Goal: Task Accomplishment & Management: Use online tool/utility

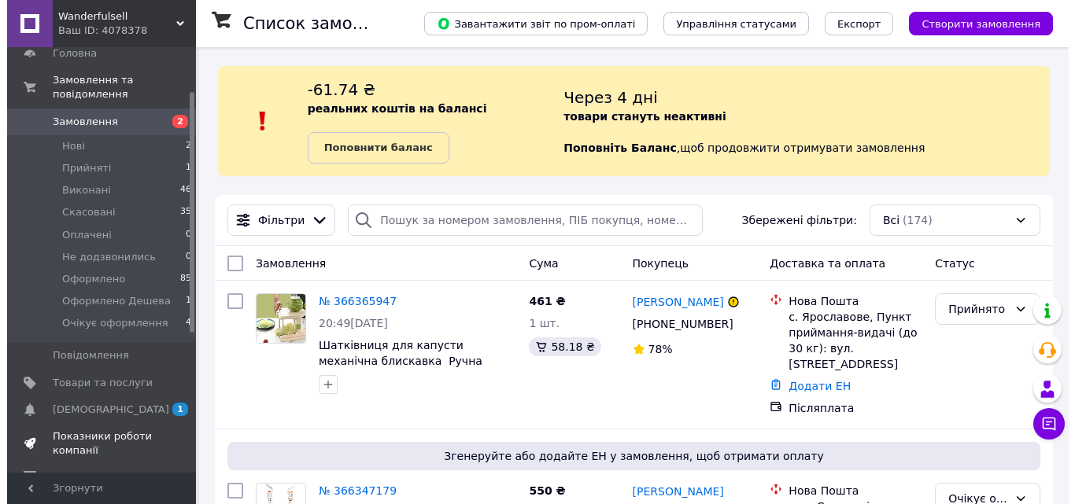
scroll to position [79, 0]
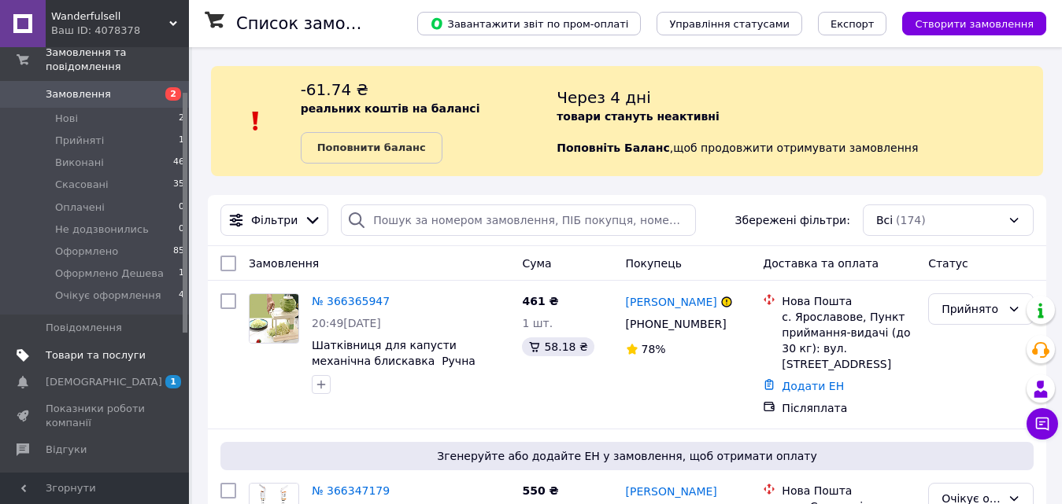
click at [86, 349] on span "Товари та послуги" at bounding box center [96, 356] width 100 height 14
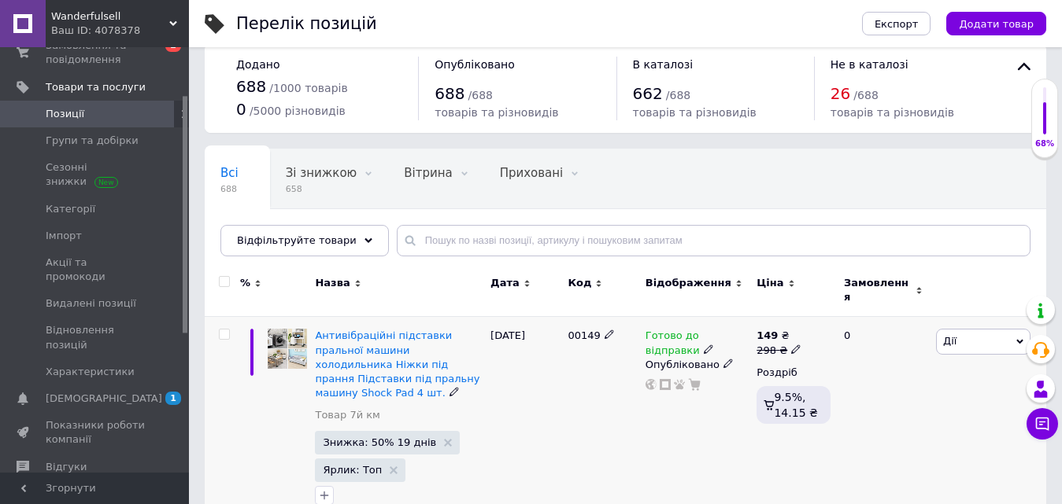
scroll to position [157, 0]
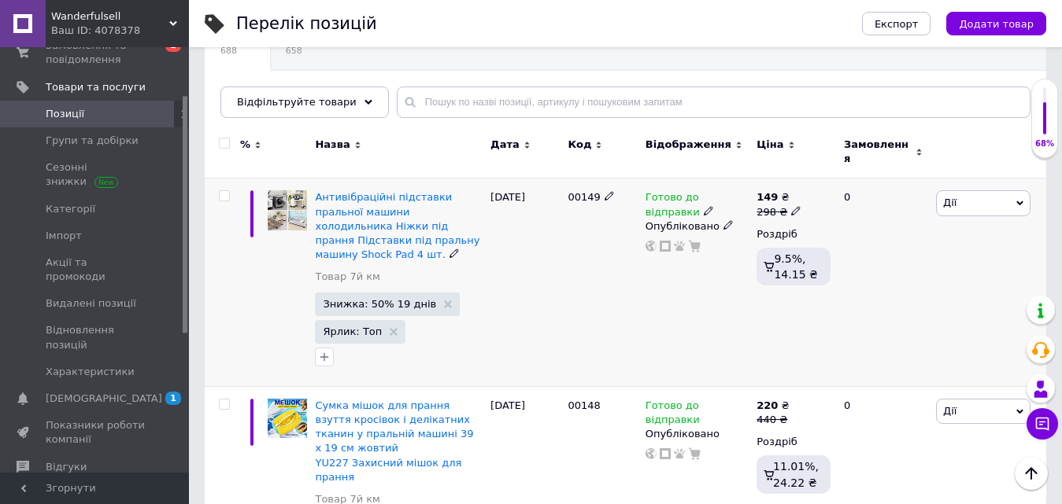
click at [231, 190] on div at bounding box center [224, 195] width 31 height 11
click at [220, 191] on input "checkbox" at bounding box center [224, 196] width 10 height 10
checkbox input "true"
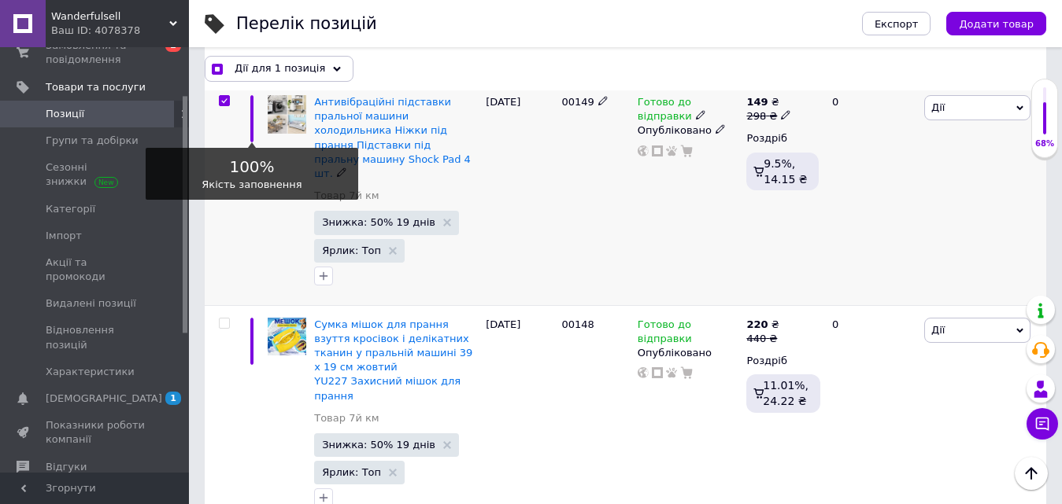
scroll to position [315, 0]
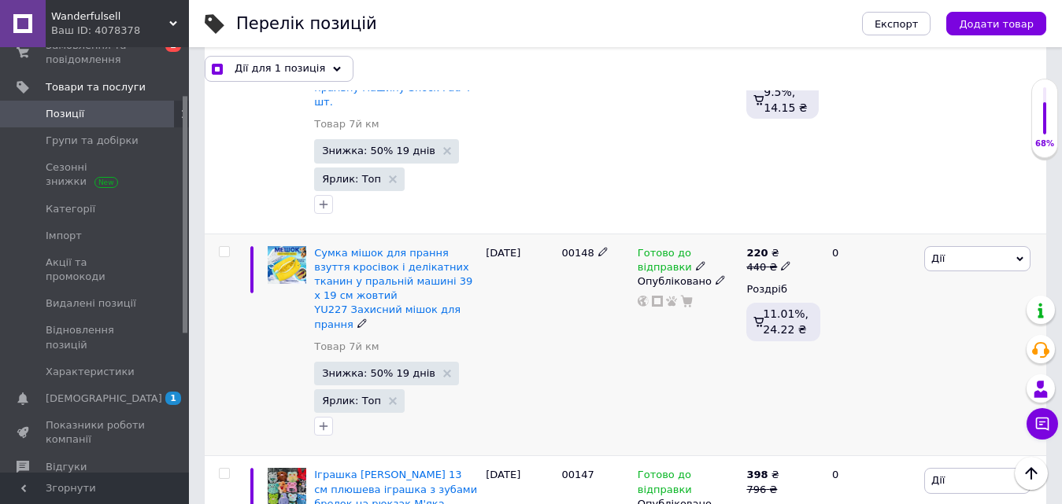
click at [227, 247] on input "checkbox" at bounding box center [224, 252] width 10 height 10
checkbox input "true"
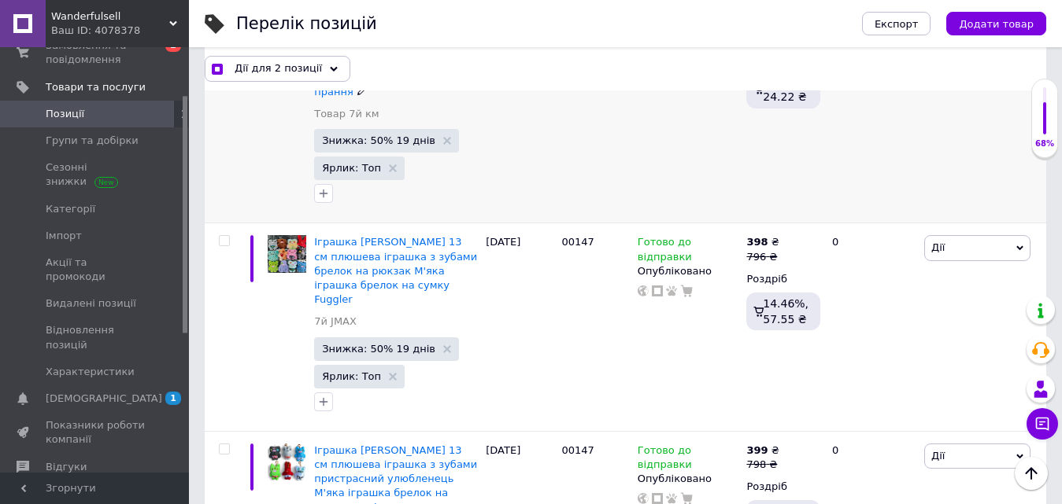
scroll to position [551, 0]
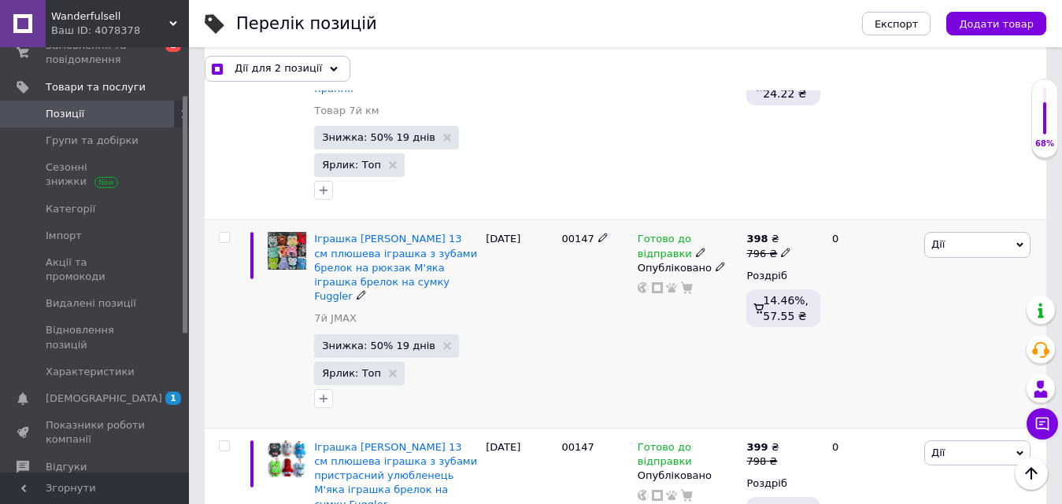
click at [219, 233] on input "checkbox" at bounding box center [224, 238] width 10 height 10
checkbox input "true"
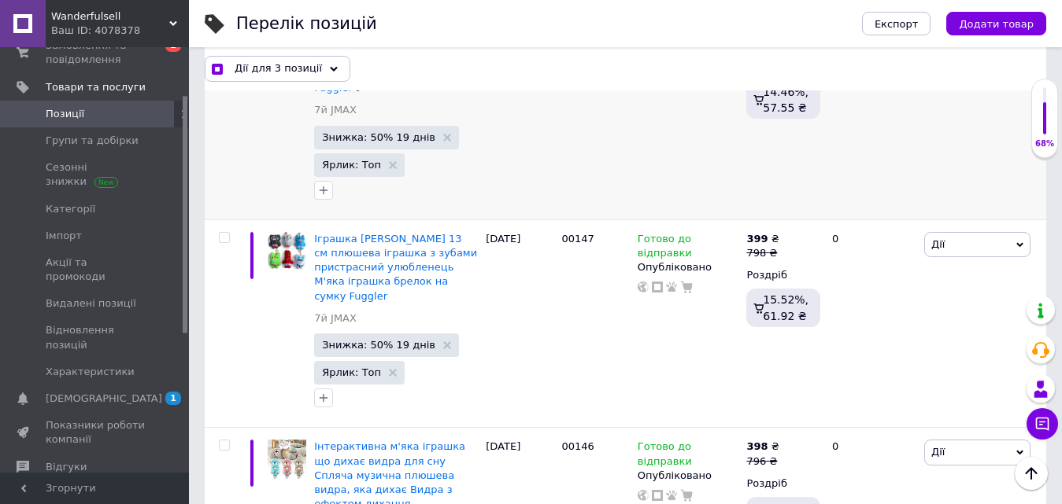
scroll to position [787, 0]
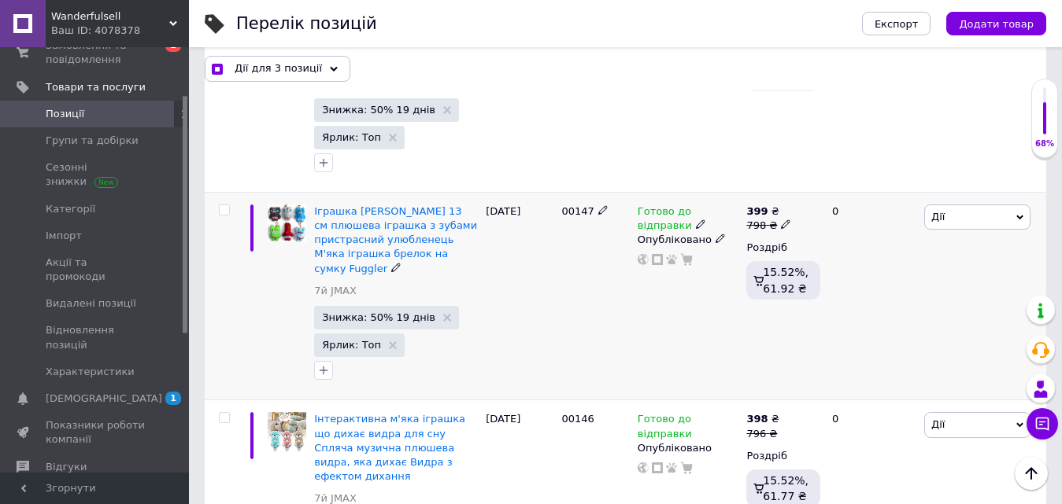
click at [227, 205] on input "checkbox" at bounding box center [224, 210] width 10 height 10
checkbox input "true"
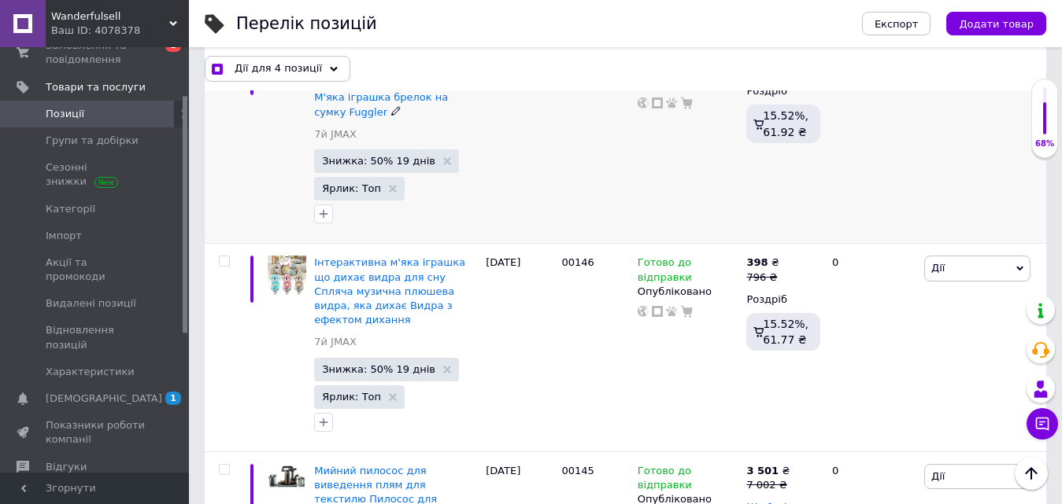
scroll to position [944, 0]
click at [226, 256] on input "checkbox" at bounding box center [224, 261] width 10 height 10
checkbox input "true"
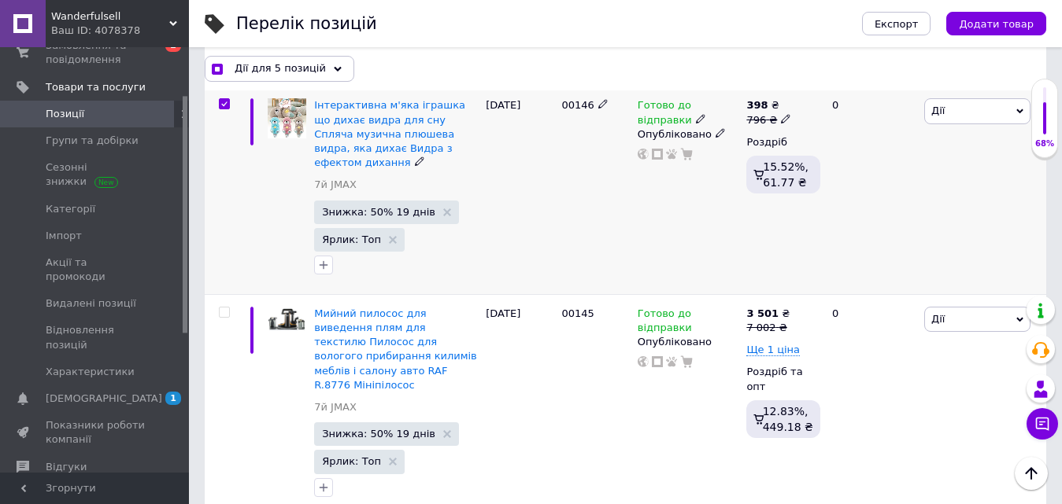
scroll to position [1102, 0]
click at [226, 188] on div at bounding box center [222, 190] width 35 height 209
click at [293, 70] on span "Дії для 5 позицій" at bounding box center [280, 68] width 91 height 14
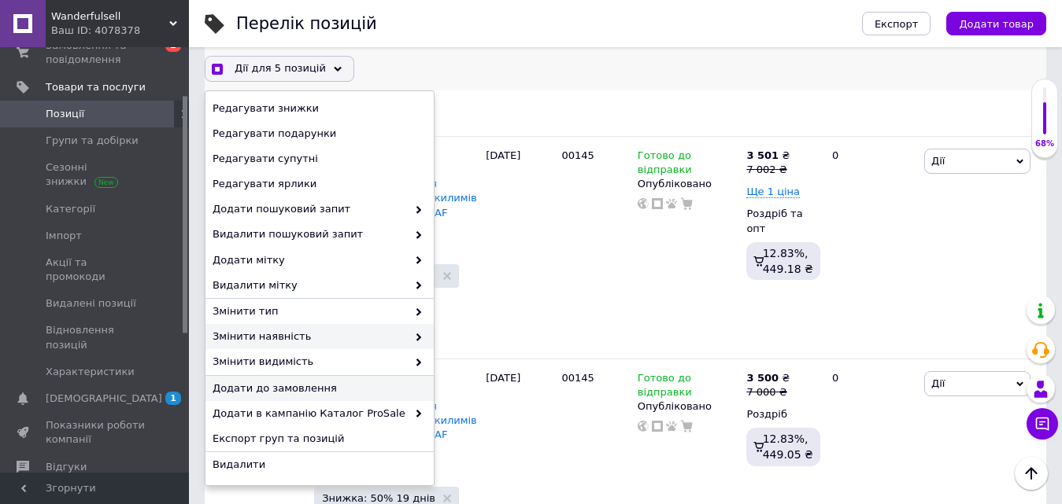
scroll to position [105, 0]
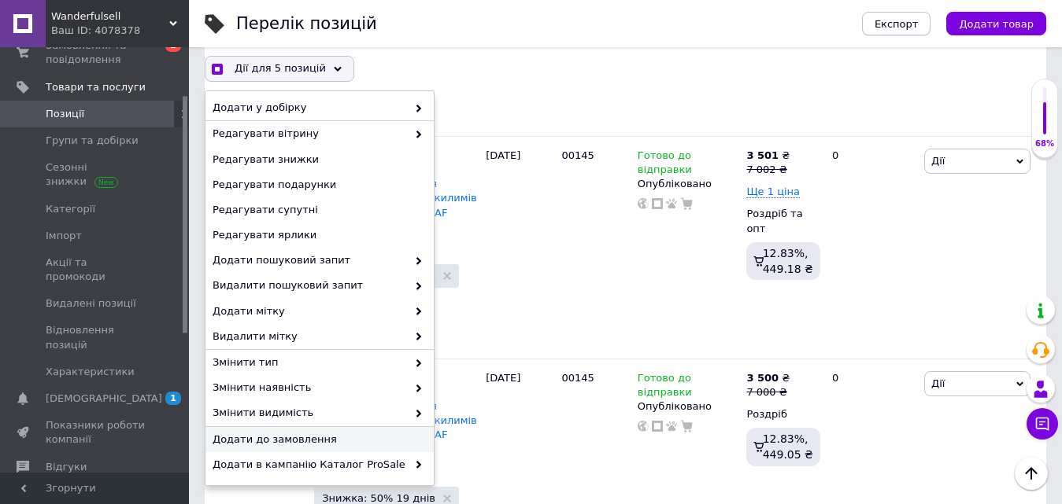
click at [898, 24] on span "Експорт" at bounding box center [896, 24] width 44 height 12
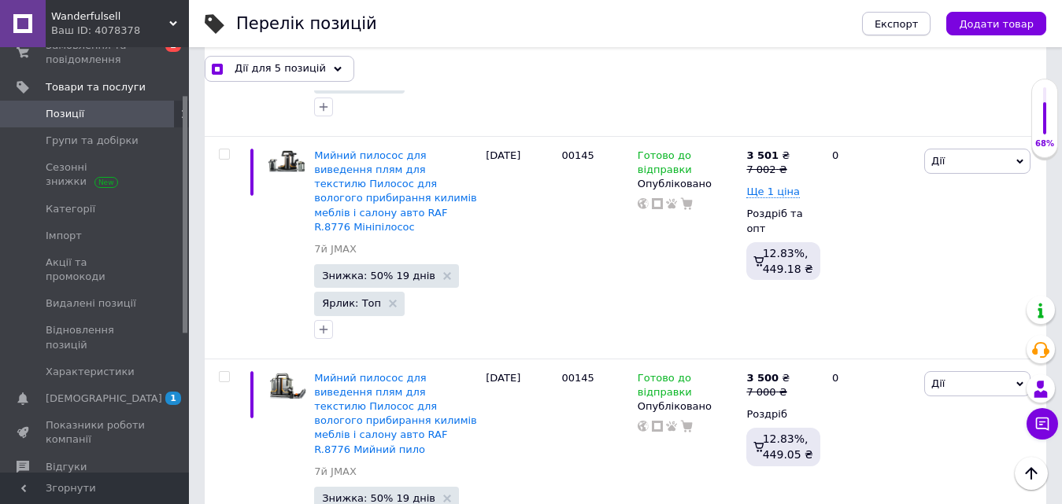
scroll to position [0, 0]
click at [914, 26] on span "Експорт" at bounding box center [896, 24] width 44 height 12
checkbox input "true"
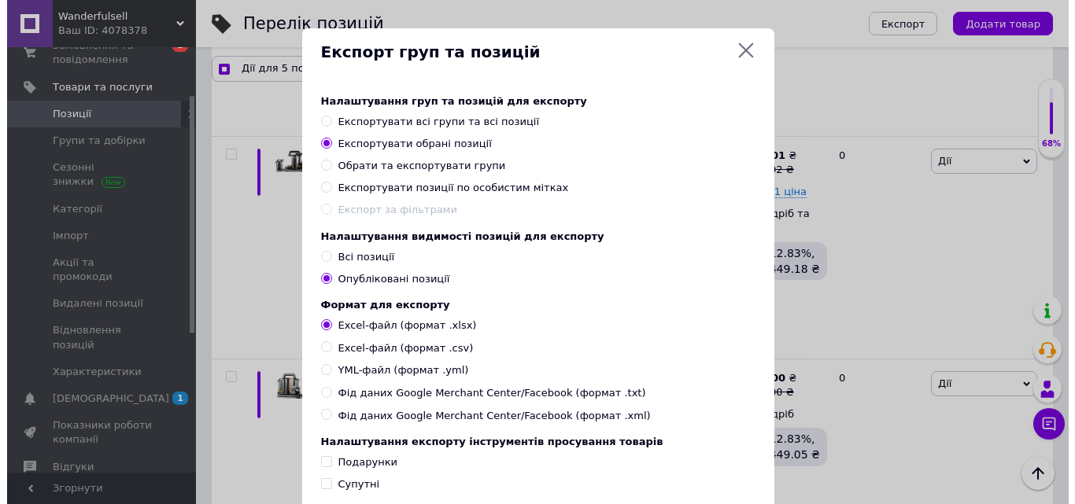
scroll to position [1245, 0]
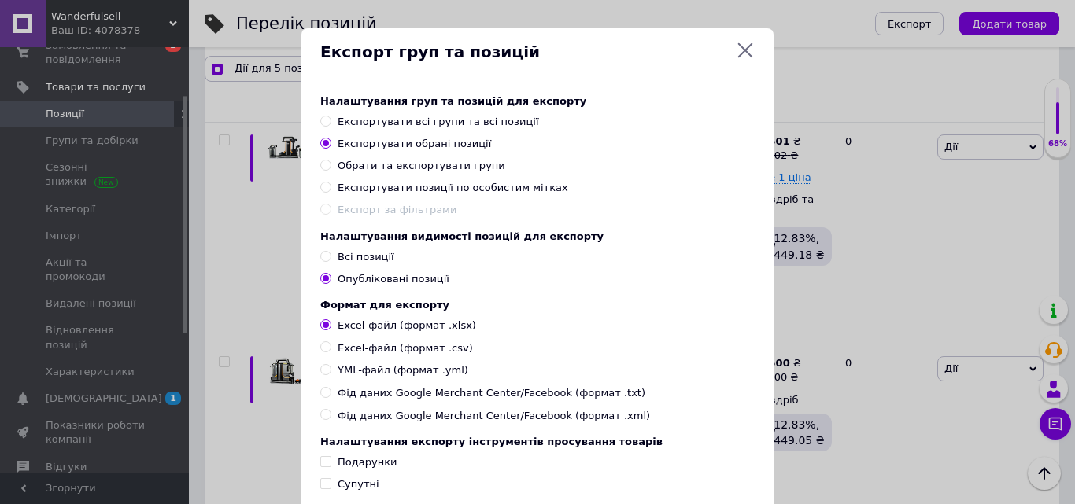
click at [324, 375] on input "YML-файл (формат .yml)" at bounding box center [325, 369] width 10 height 10
radio input "true"
checkbox input "true"
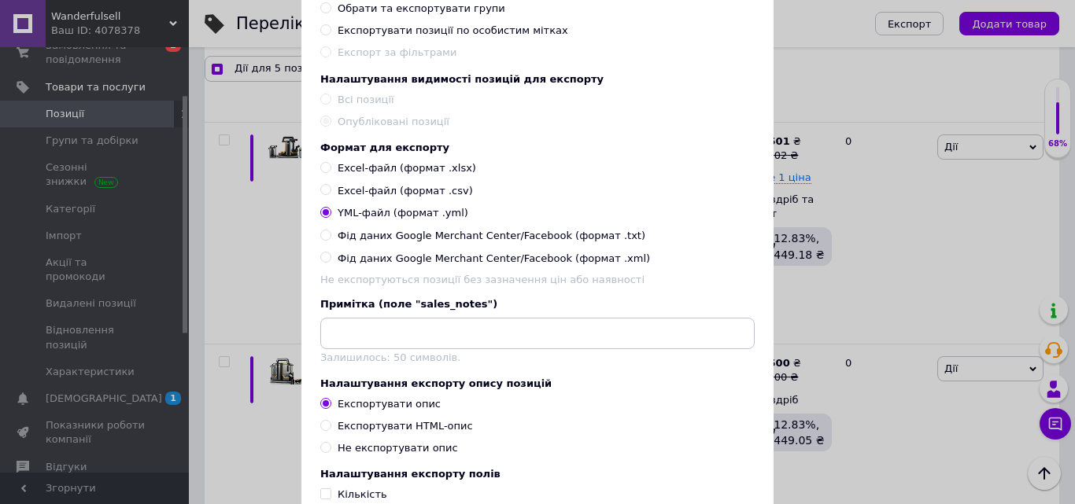
scroll to position [236, 0]
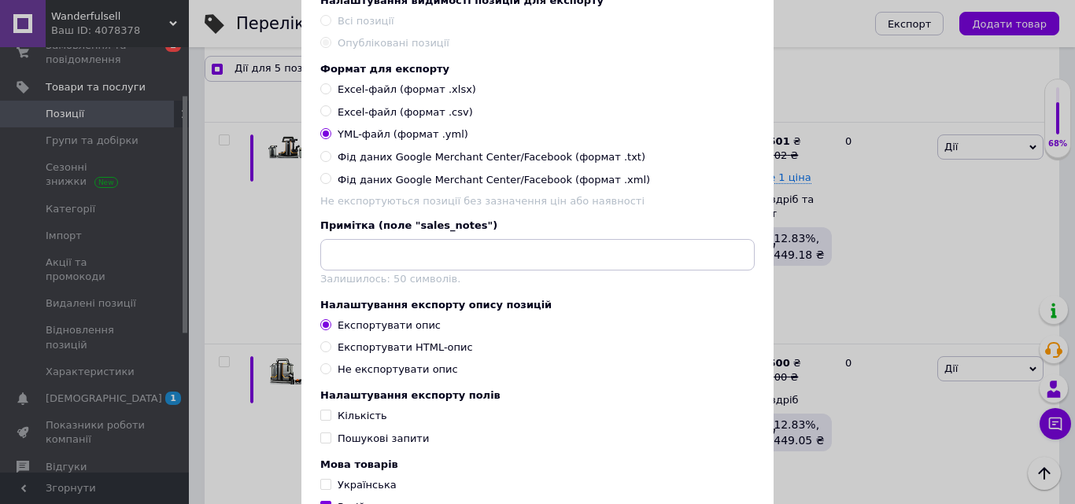
click at [323, 352] on input "Експортувати HTML-опис" at bounding box center [325, 347] width 10 height 10
radio input "true"
checkbox input "true"
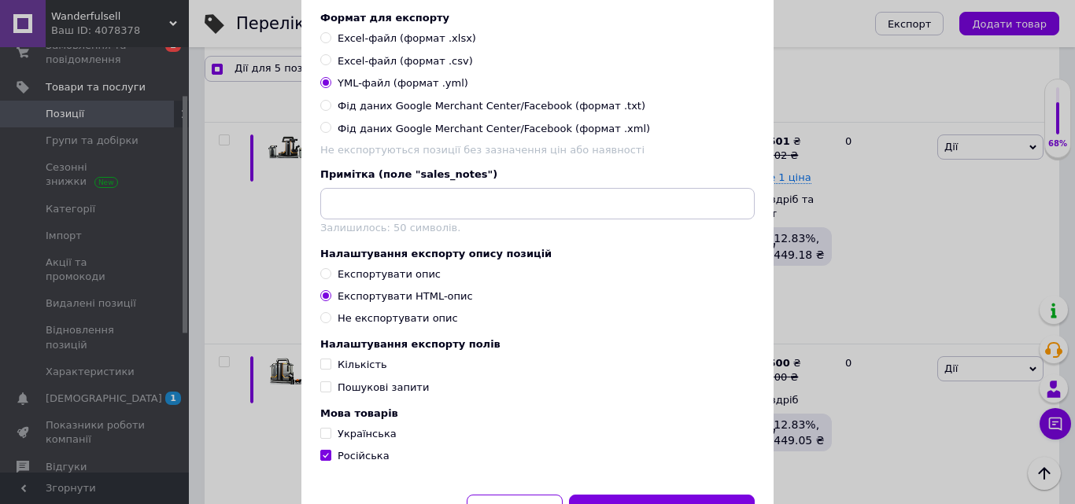
scroll to position [315, 0]
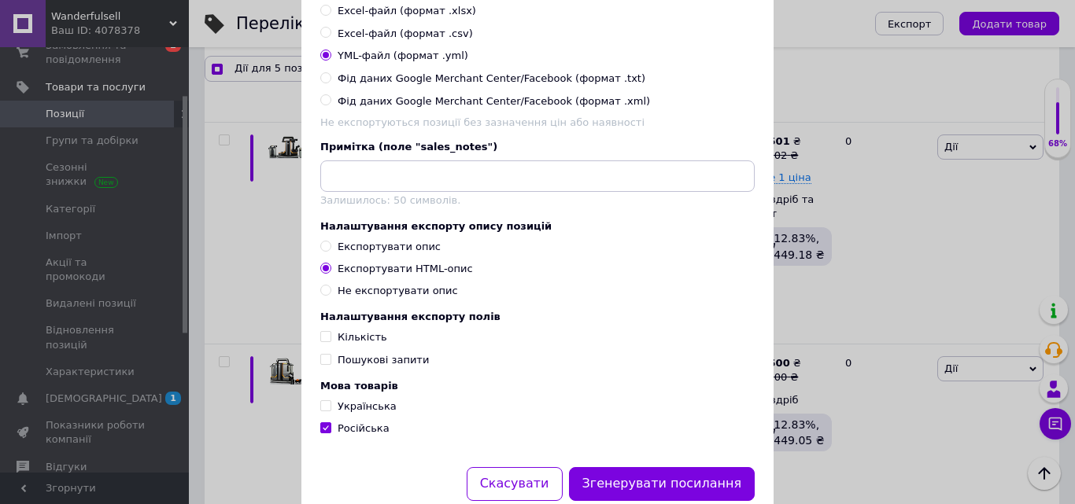
click at [323, 342] on input "Кількість" at bounding box center [325, 336] width 10 height 10
checkbox input "true"
click at [324, 364] on input "Пошукові запити" at bounding box center [325, 359] width 10 height 10
checkbox input "true"
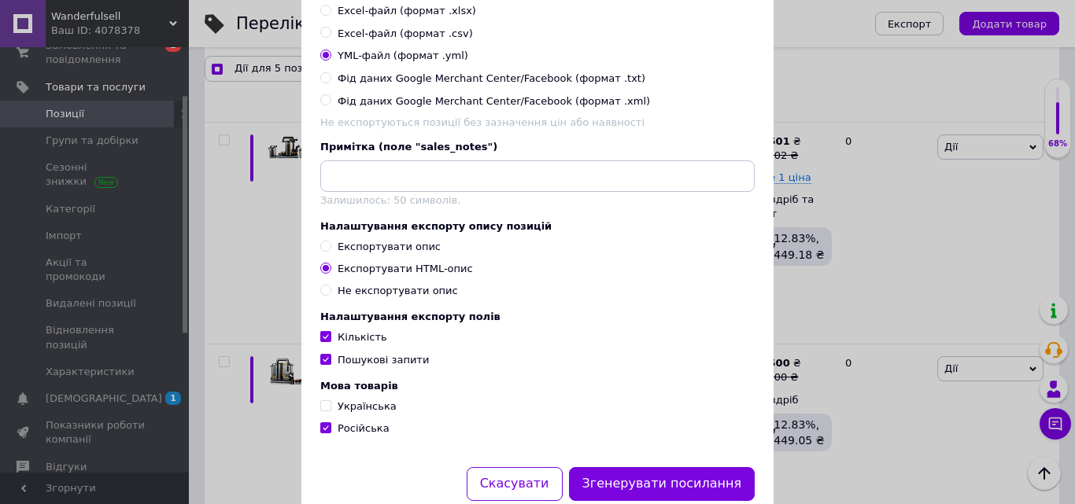
checkbox input "true"
click at [326, 411] on input "Українська" at bounding box center [325, 406] width 10 height 10
checkbox input "true"
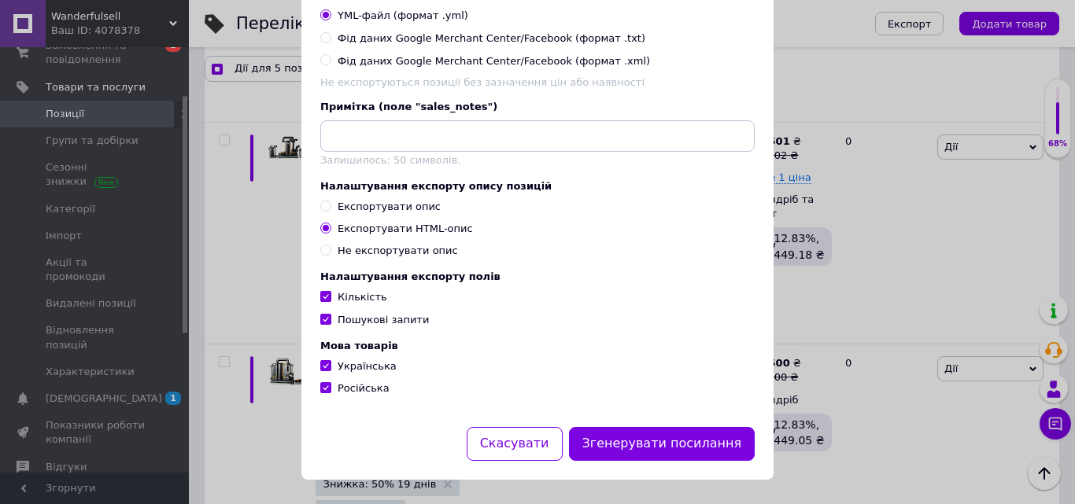
scroll to position [376, 0]
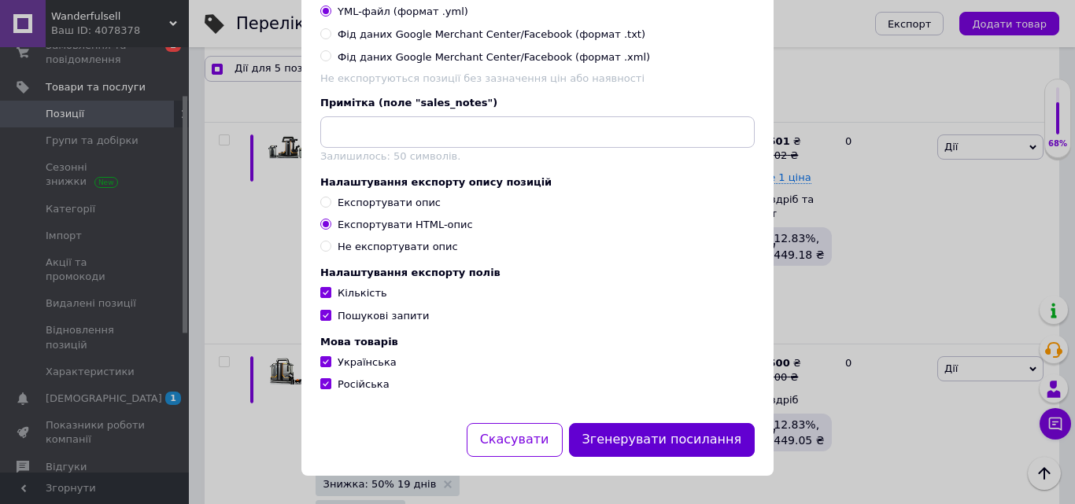
click at [648, 438] on button "Згенерувати посилання" at bounding box center [662, 440] width 187 height 34
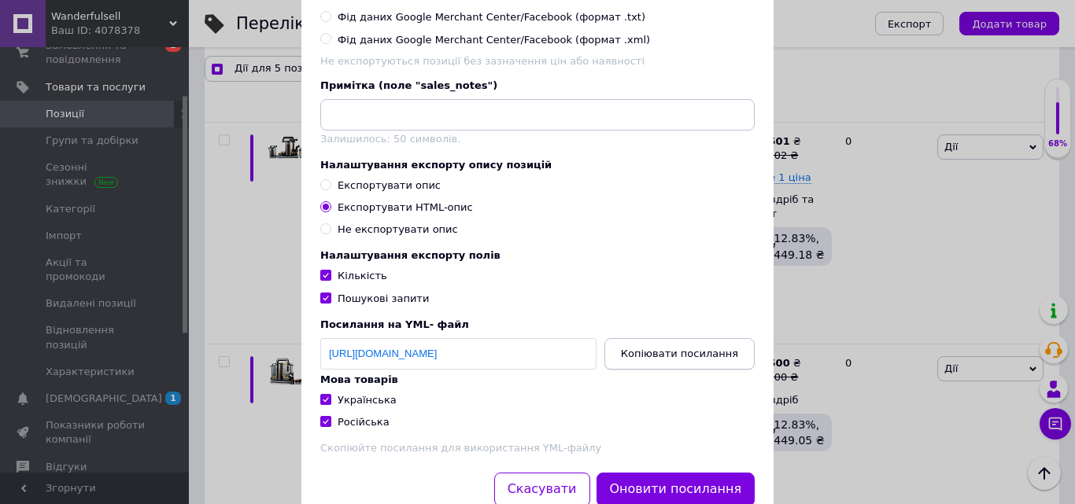
click at [695, 370] on button "Копіювати посилання" at bounding box center [679, 353] width 150 height 31
checkbox input "true"
